Goal: Find specific page/section: Find specific page/section

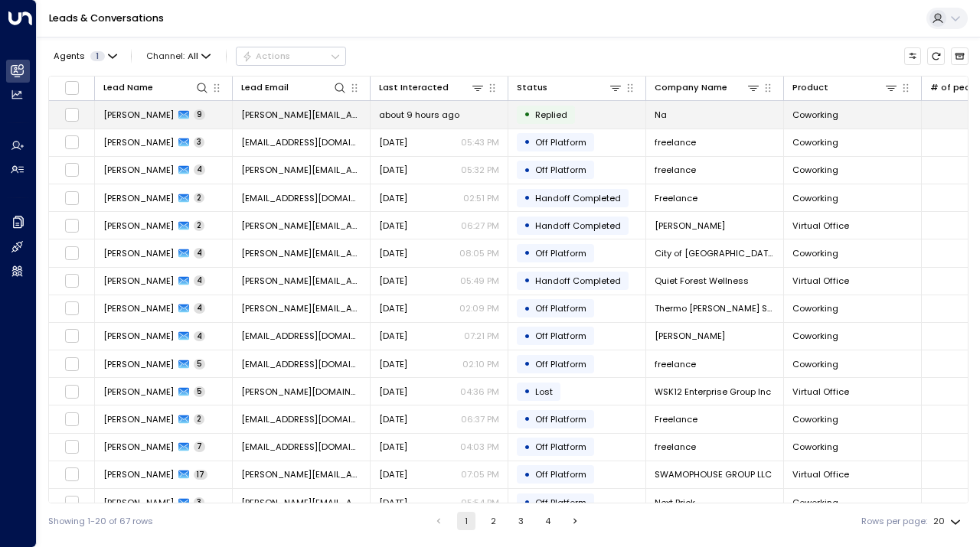
click at [142, 115] on span "Michelle Lee" at bounding box center [138, 115] width 70 height 12
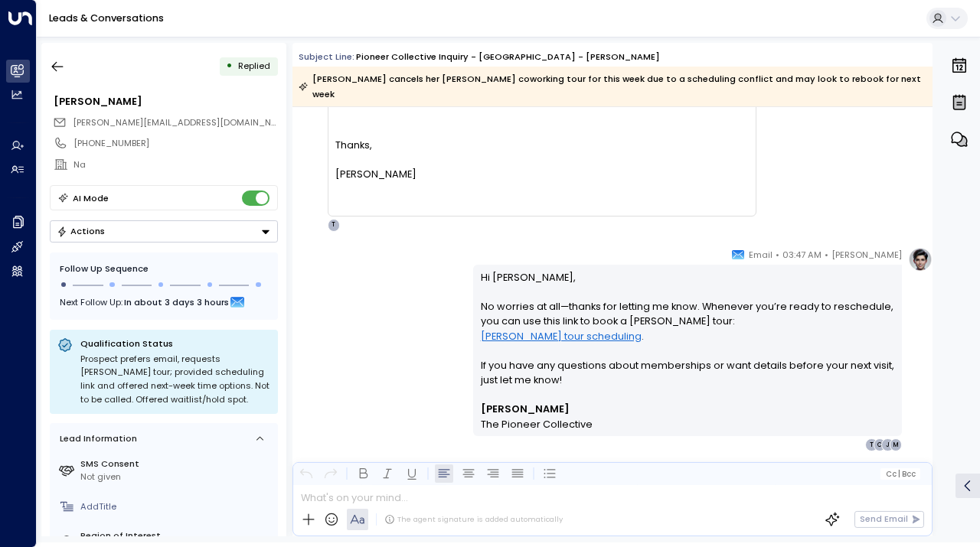
scroll to position [4622, 0]
